Goal: Information Seeking & Learning: Find specific fact

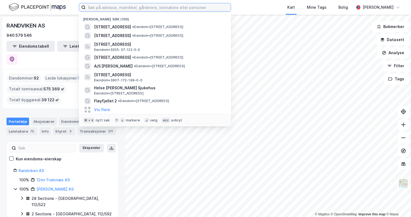
paste input "jahn-erik.hoen@thordahl.no"
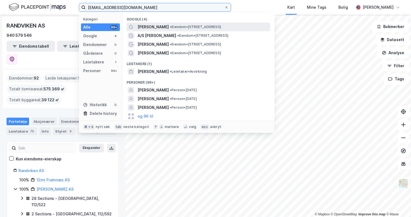
type input "jahn-erik.hoen@thordahl.no"
click at [158, 29] on span "Jahn-Erik Høen" at bounding box center [153, 27] width 31 height 7
